Goal: Task Accomplishment & Management: Use online tool/utility

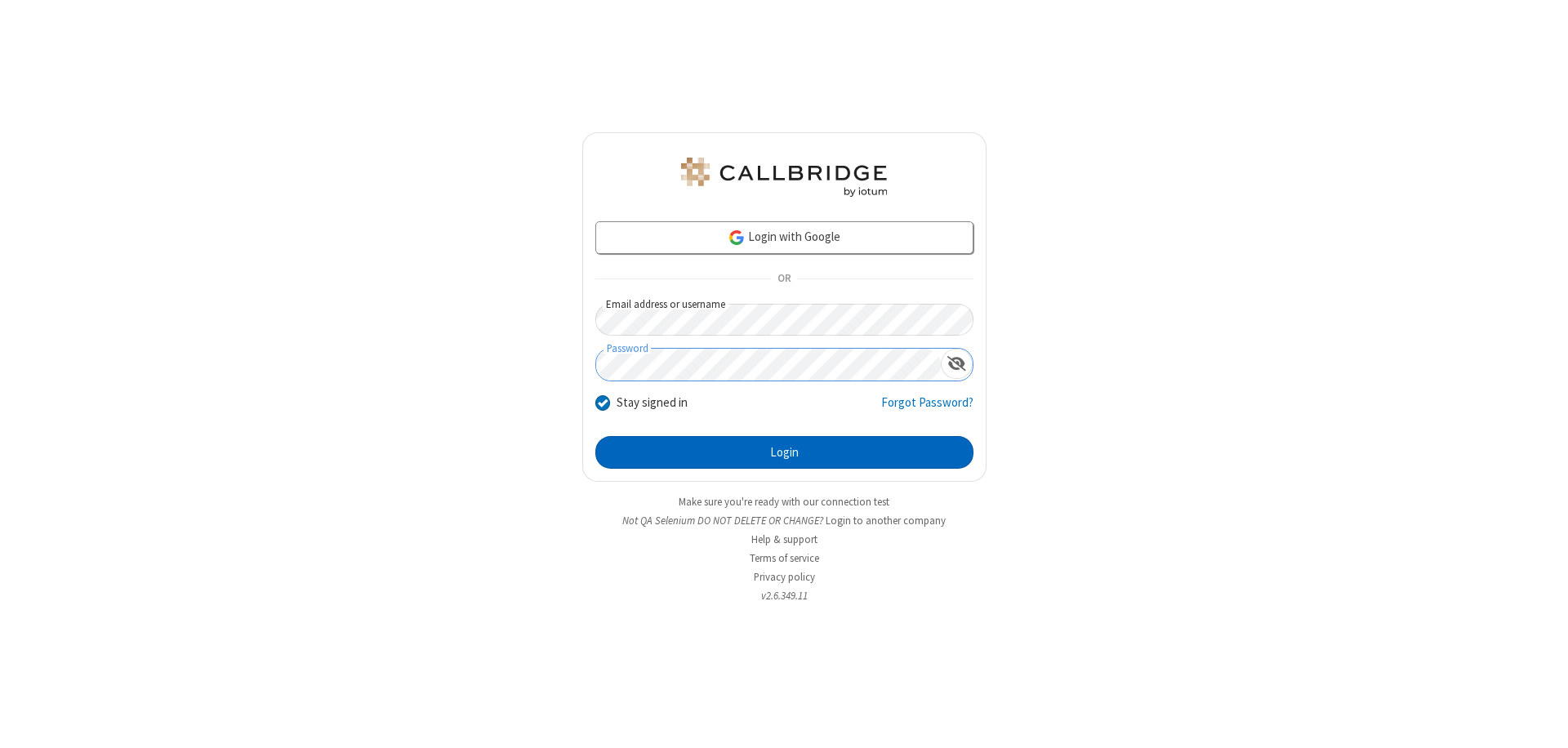
click at [784, 452] on button "Login" at bounding box center [784, 452] width 378 height 33
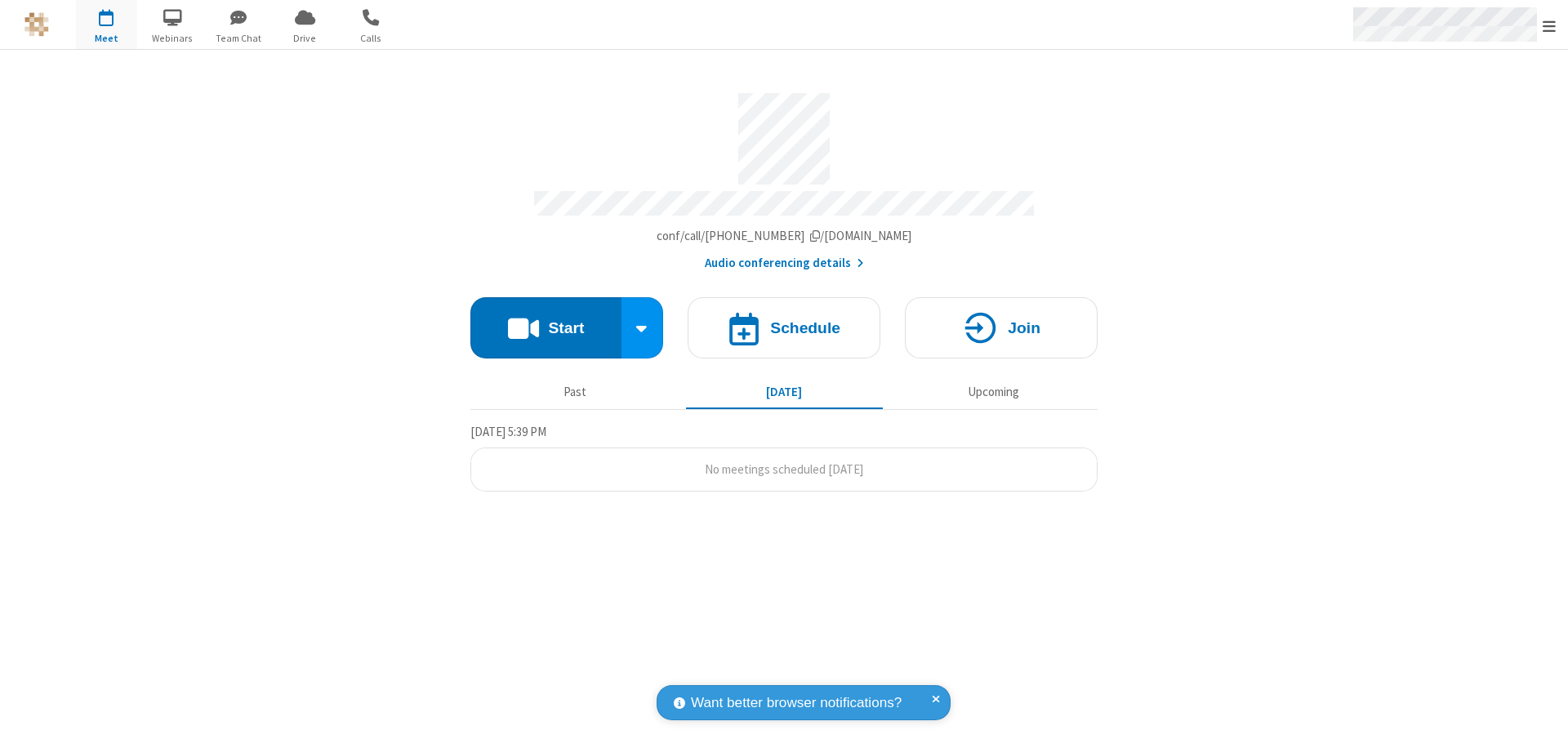
click at [1549, 26] on span "Open menu" at bounding box center [1548, 26] width 13 height 16
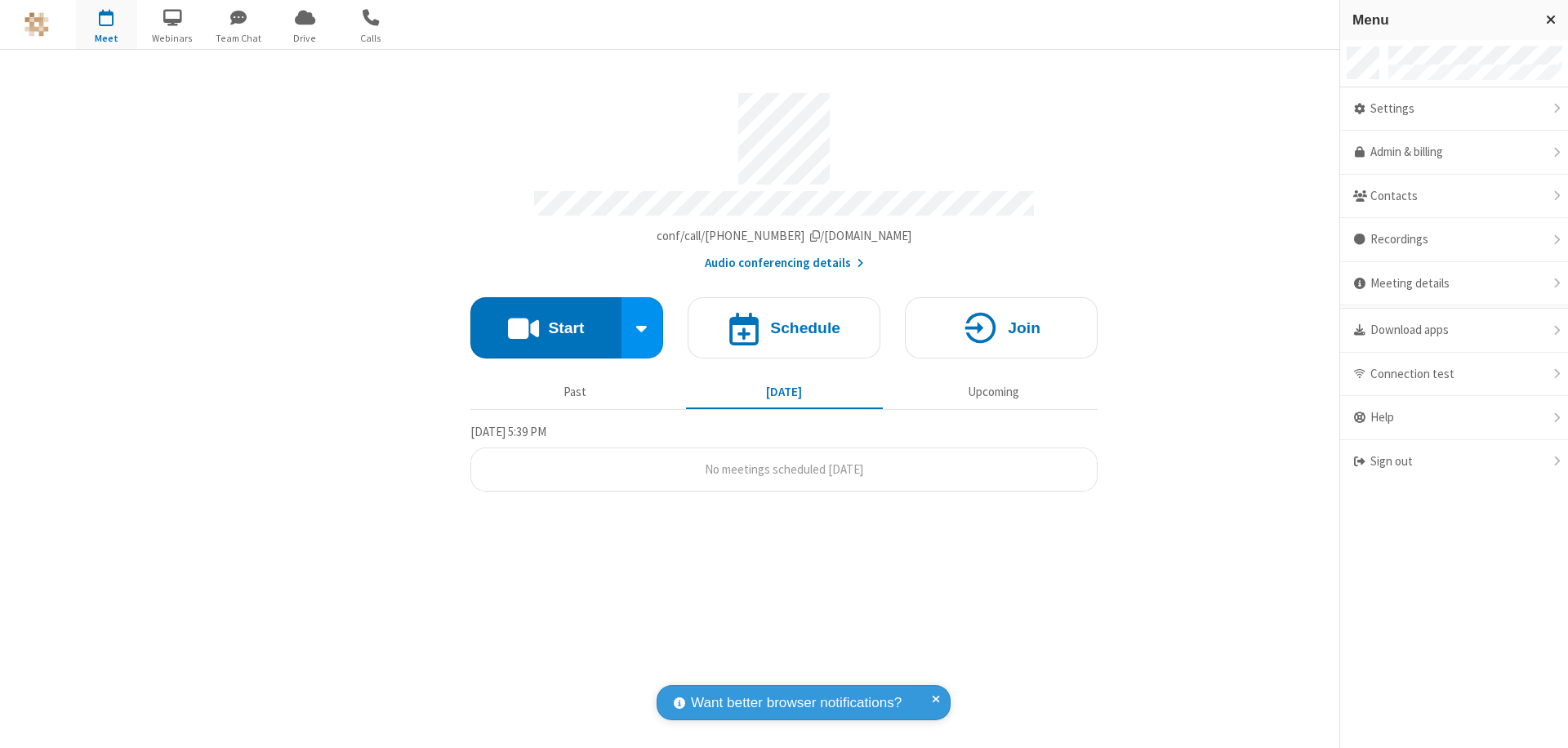
click at [106, 25] on span "button" at bounding box center [106, 17] width 61 height 27
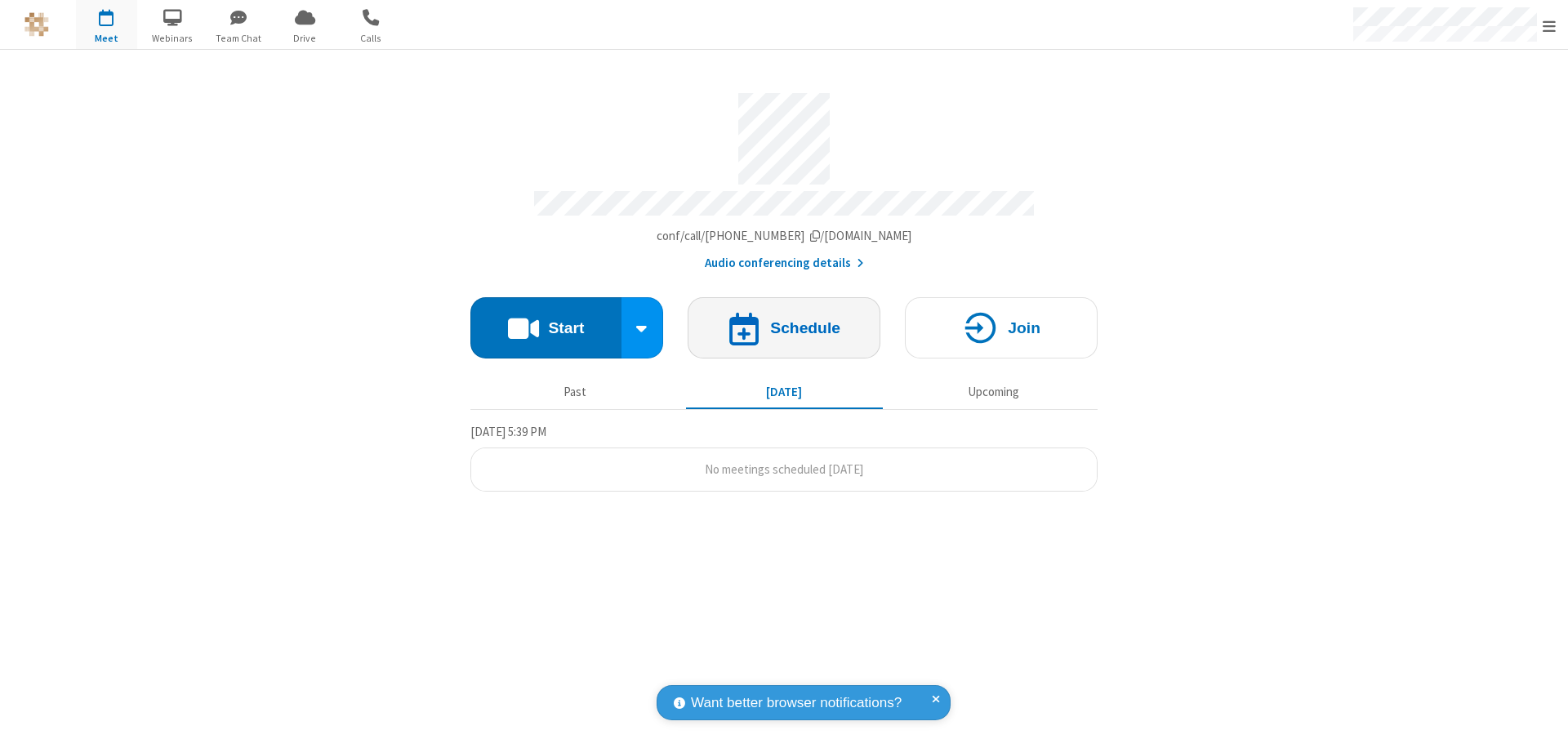
click at [784, 320] on h4 "Schedule" at bounding box center [805, 328] width 70 height 15
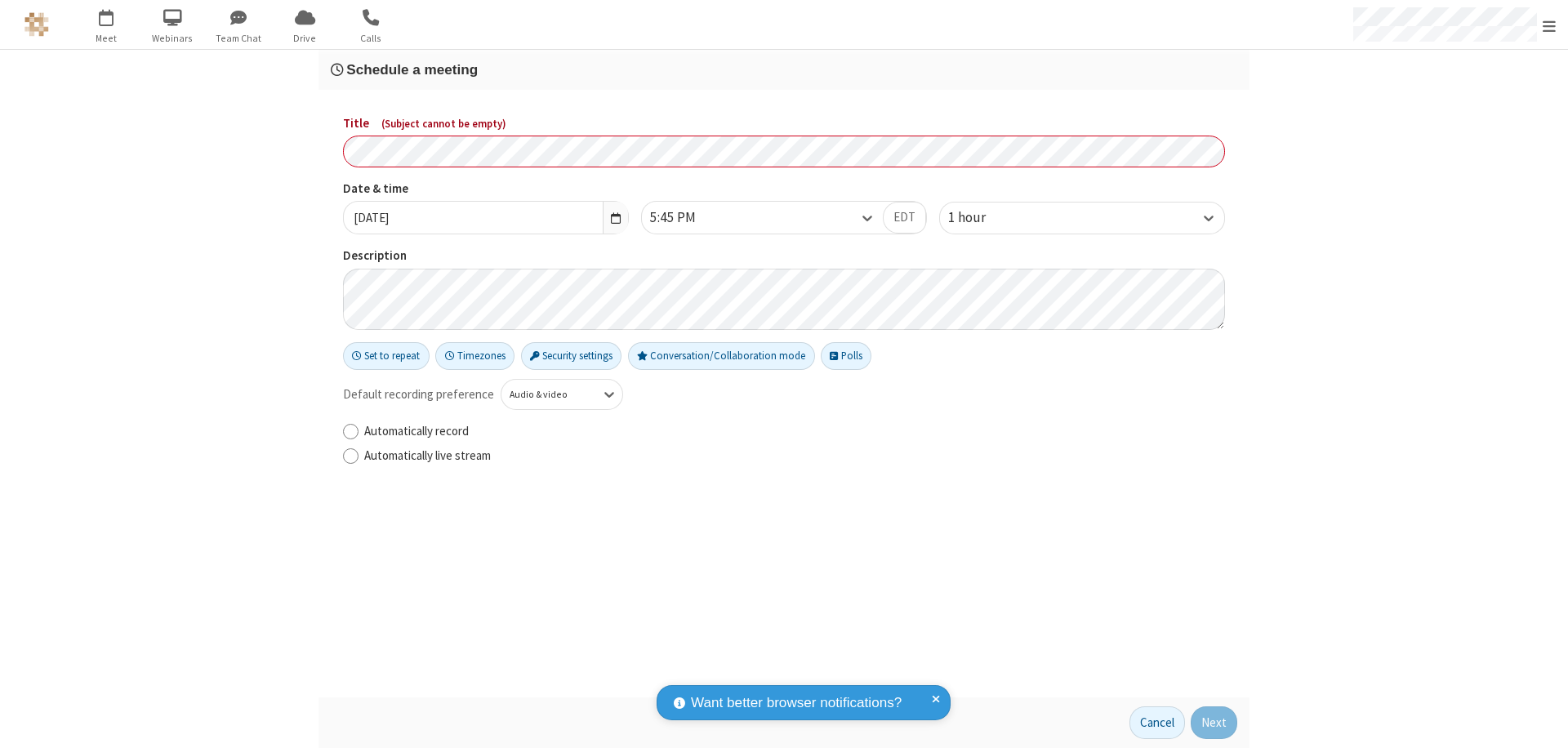
click at [784, 69] on h3 "Schedule a meeting" at bounding box center [784, 69] width 907 height 15
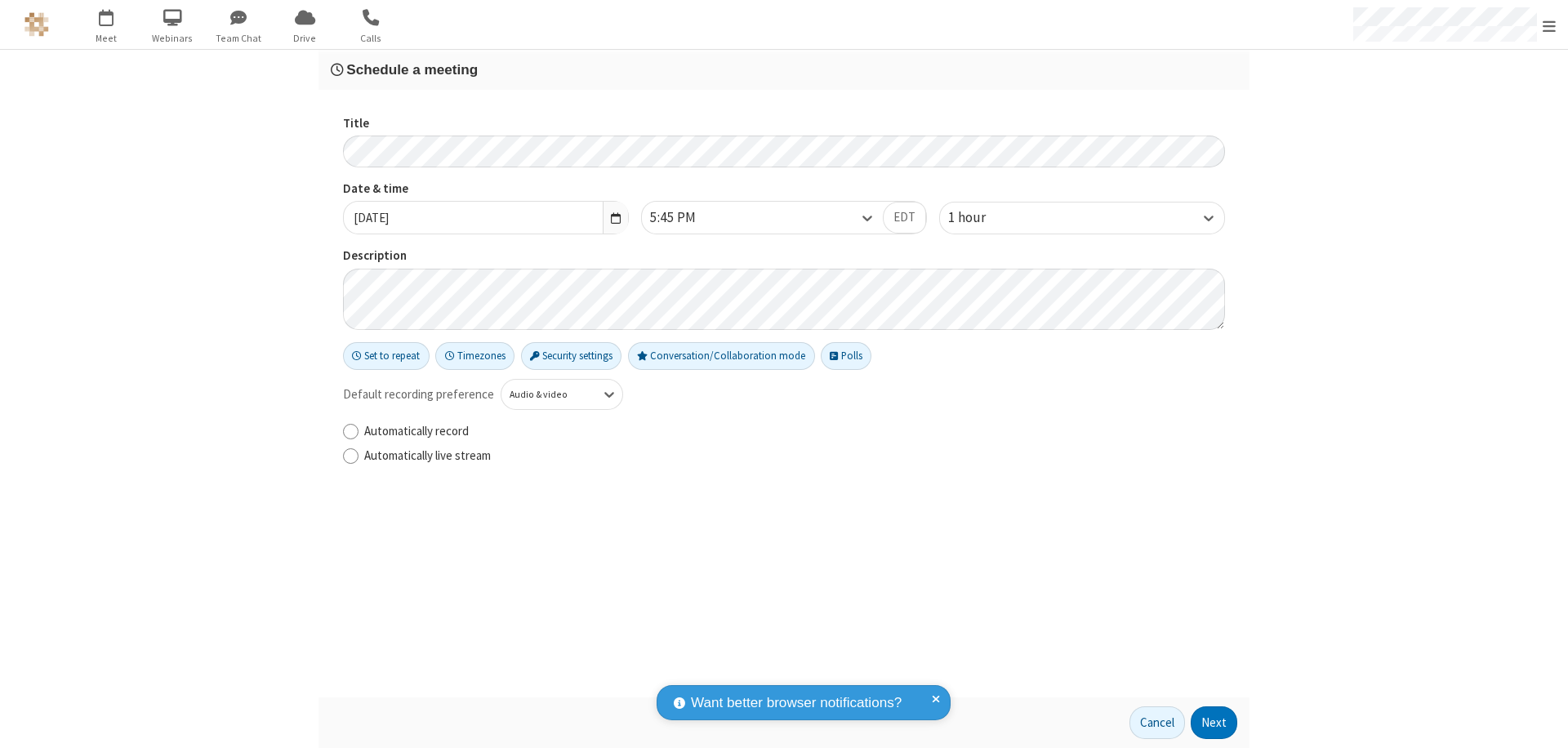
click at [1215, 723] on button "Next" at bounding box center [1214, 722] width 46 height 33
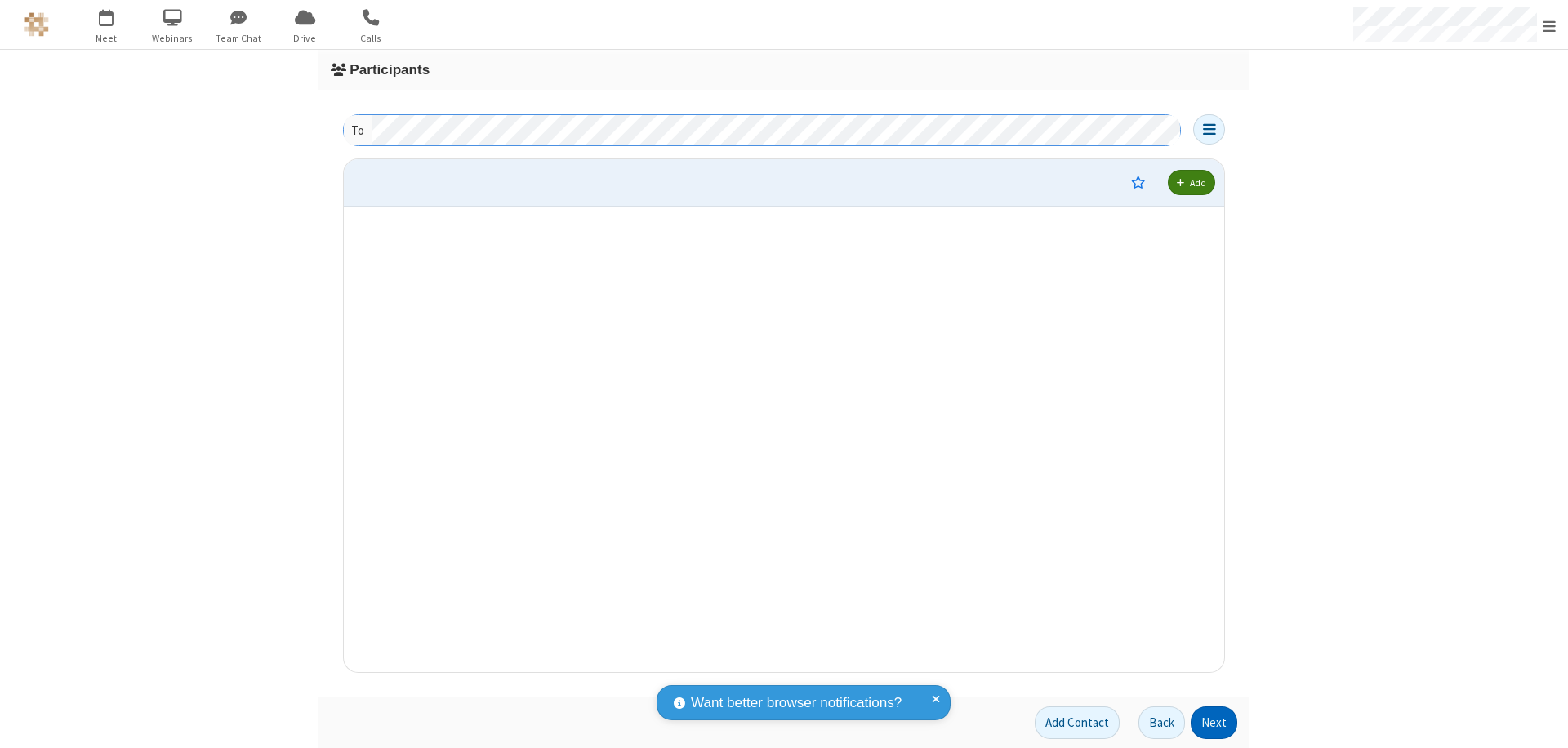
click at [1215, 723] on button "Next" at bounding box center [1214, 722] width 46 height 33
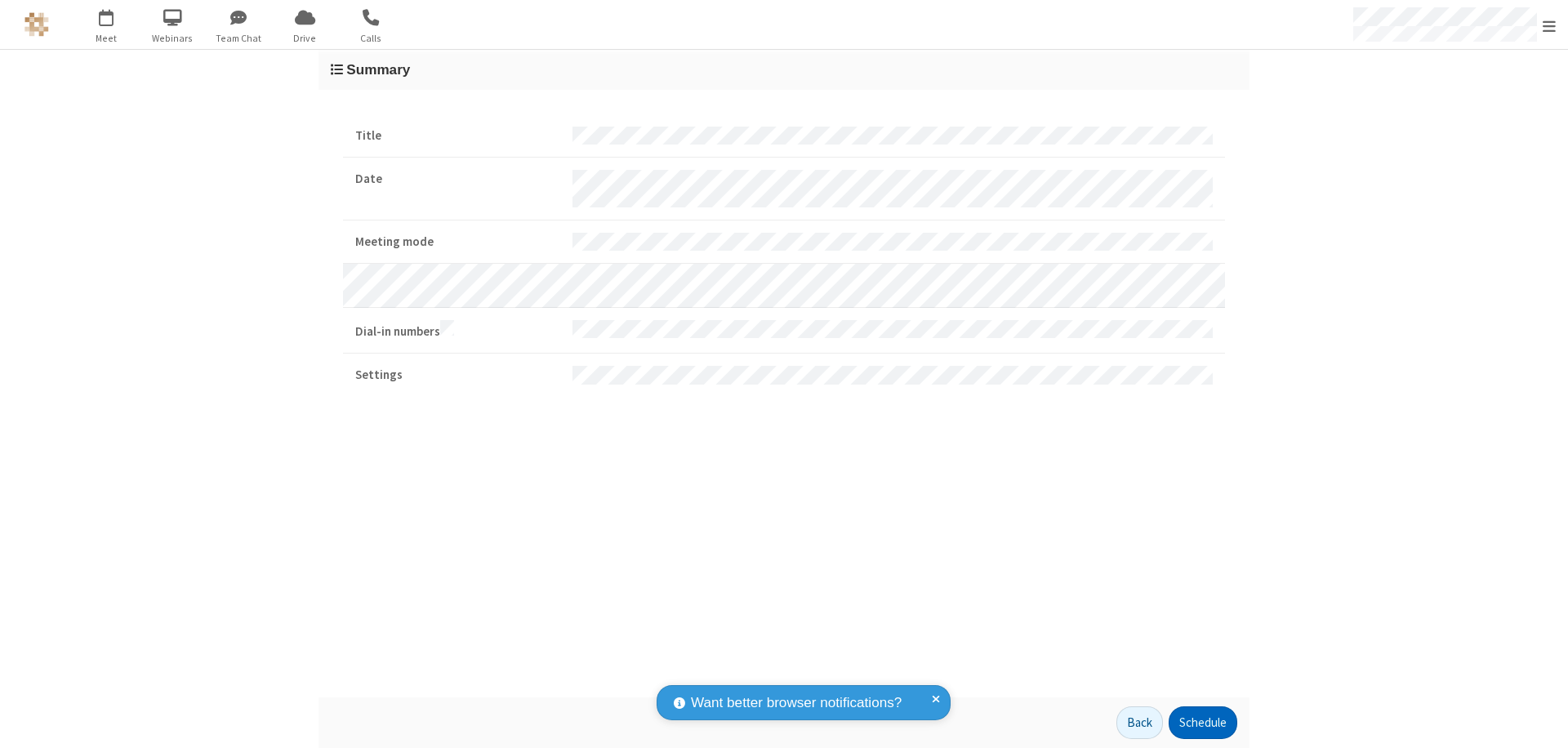
click at [1202, 723] on button "Schedule" at bounding box center [1203, 722] width 69 height 33
